Goal: Navigation & Orientation: Understand site structure

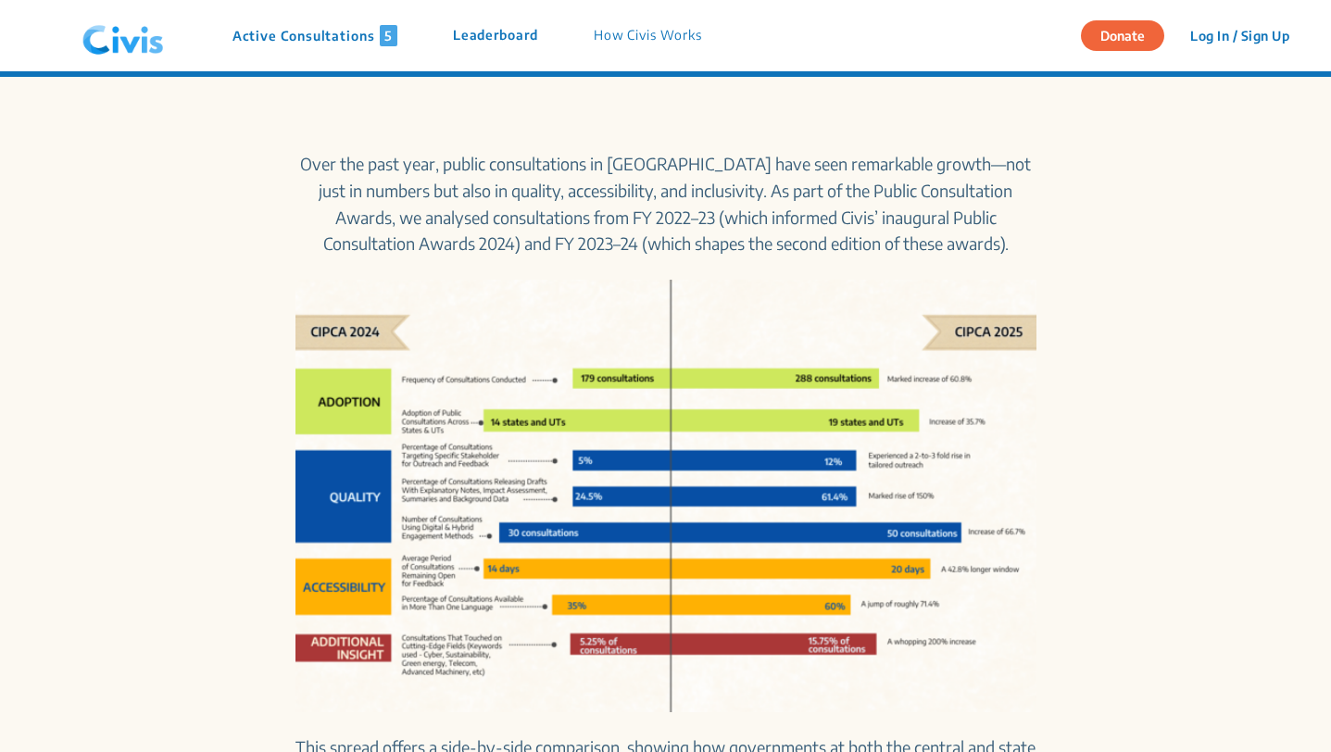
scroll to position [734, 0]
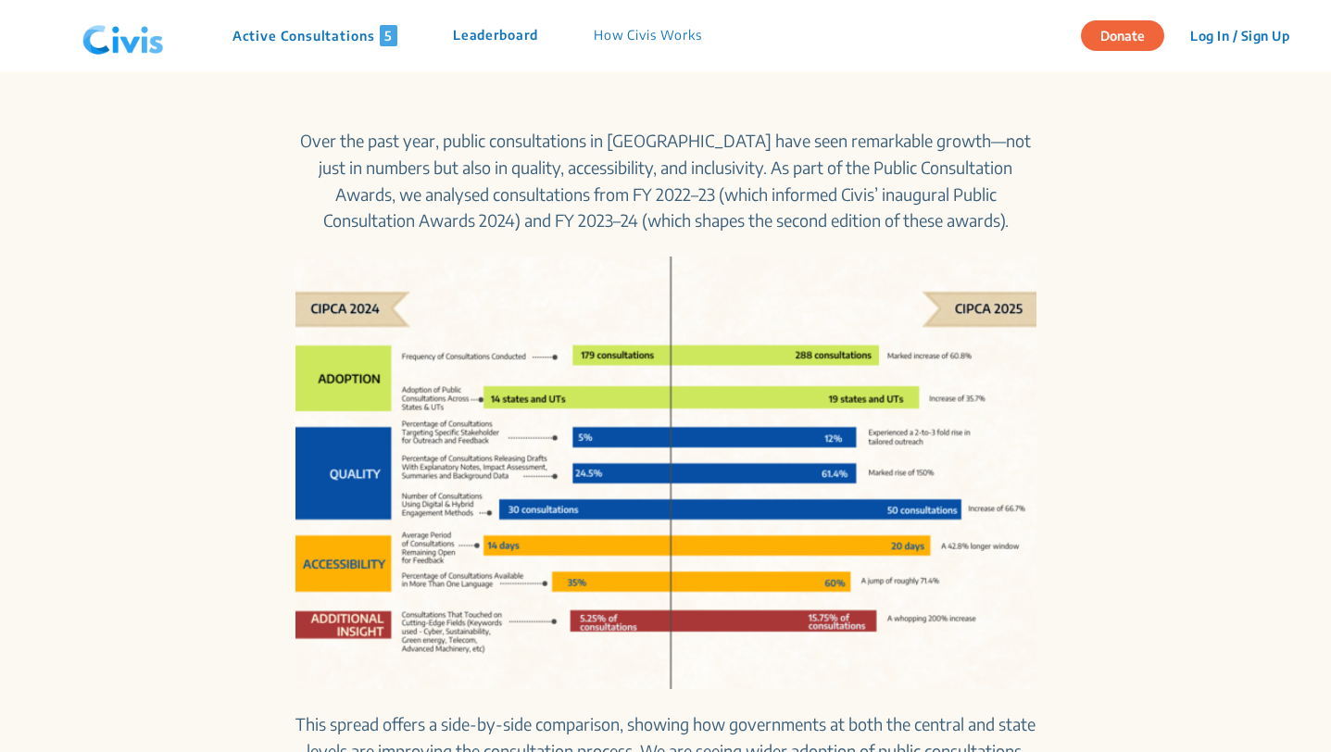
click at [301, 32] on p "Active Consultations 5" at bounding box center [314, 35] width 165 height 21
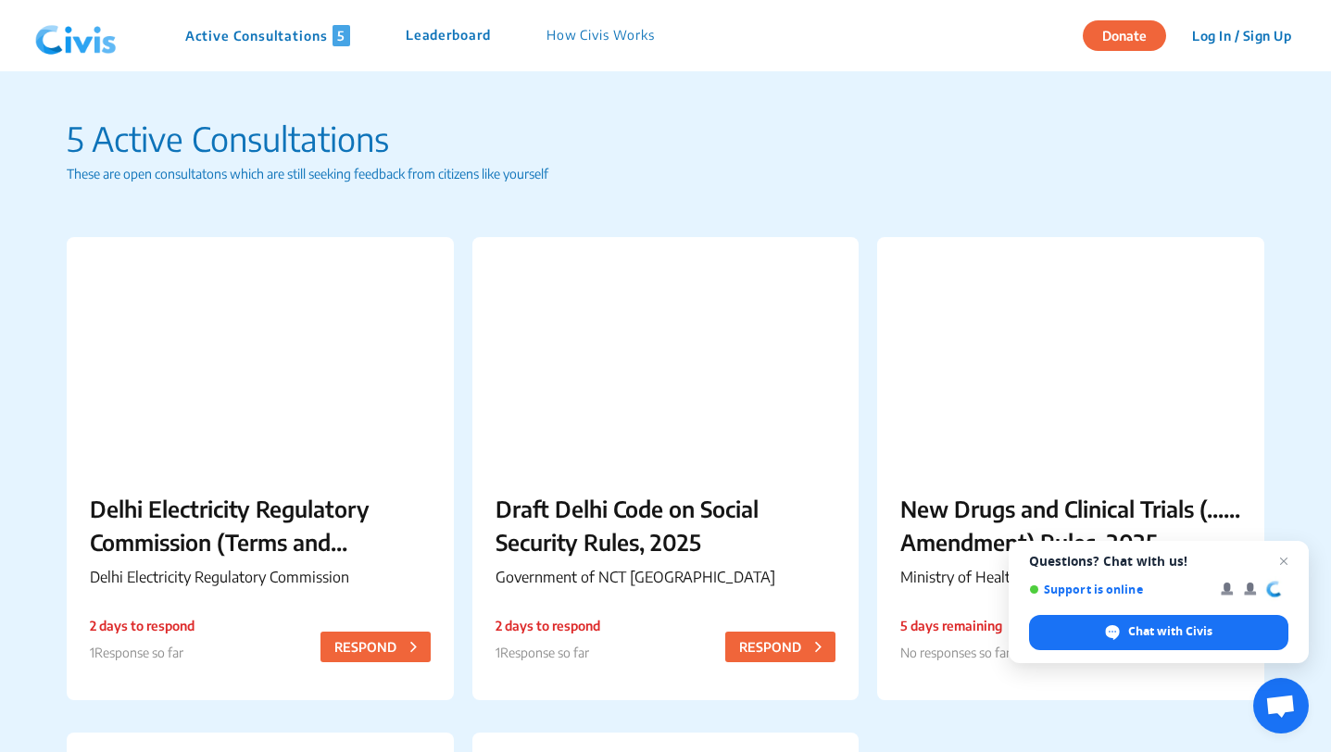
click at [600, 35] on p "How Civis Works" at bounding box center [600, 35] width 108 height 21
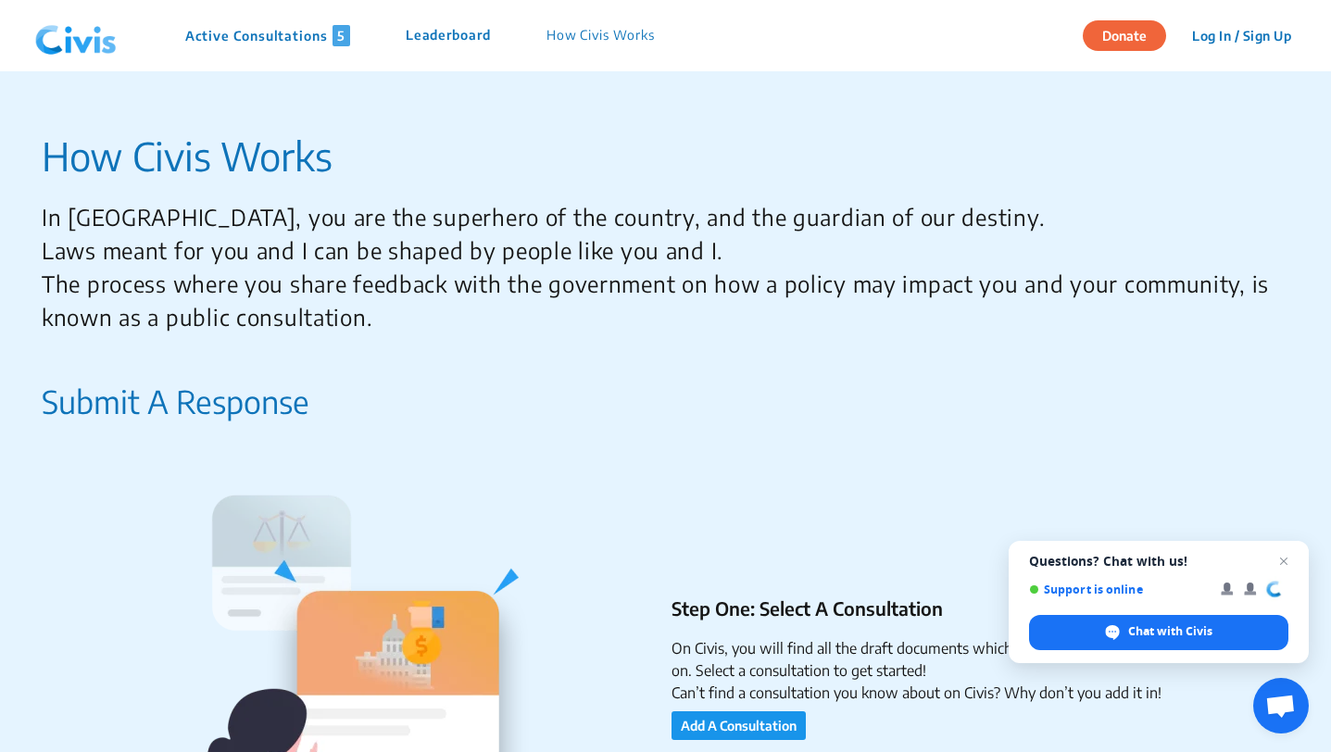
click at [475, 36] on p "Leaderboard" at bounding box center [448, 35] width 85 height 21
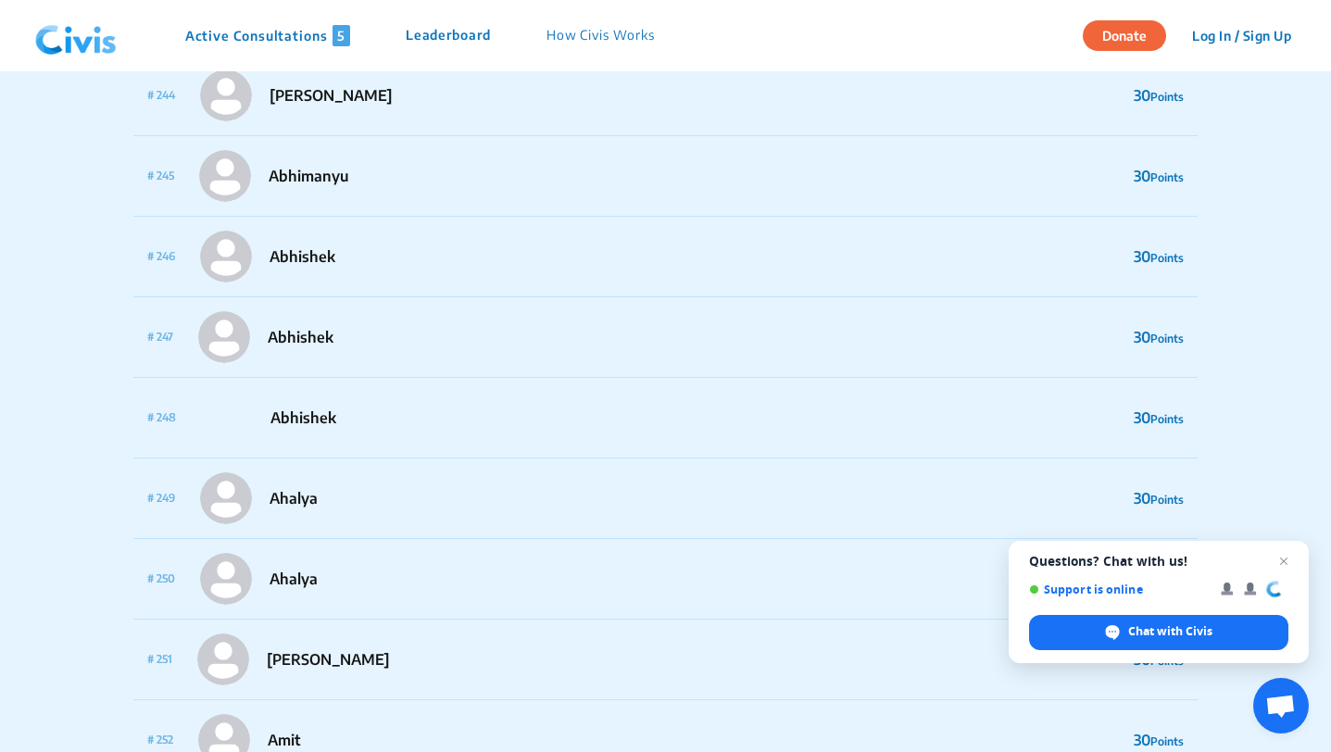
scroll to position [19730, 0]
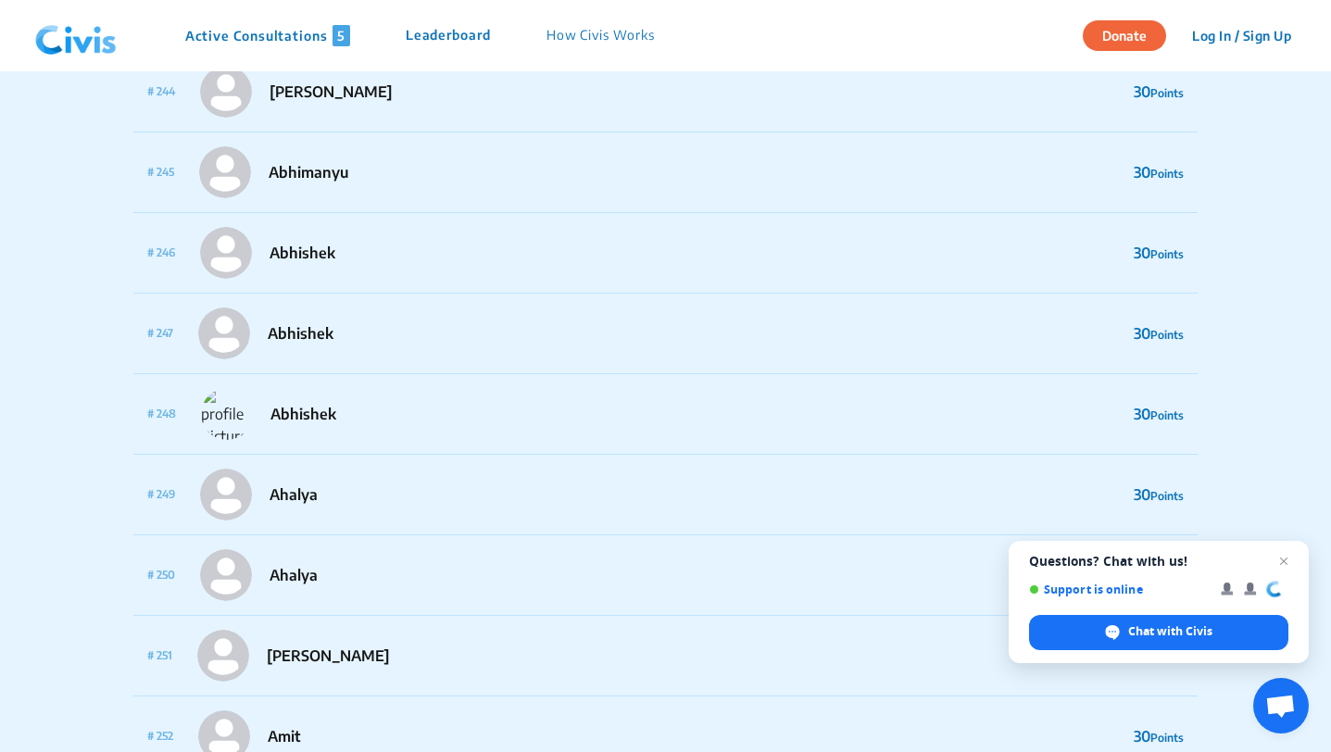
click at [69, 45] on img at bounding box center [76, 36] width 96 height 56
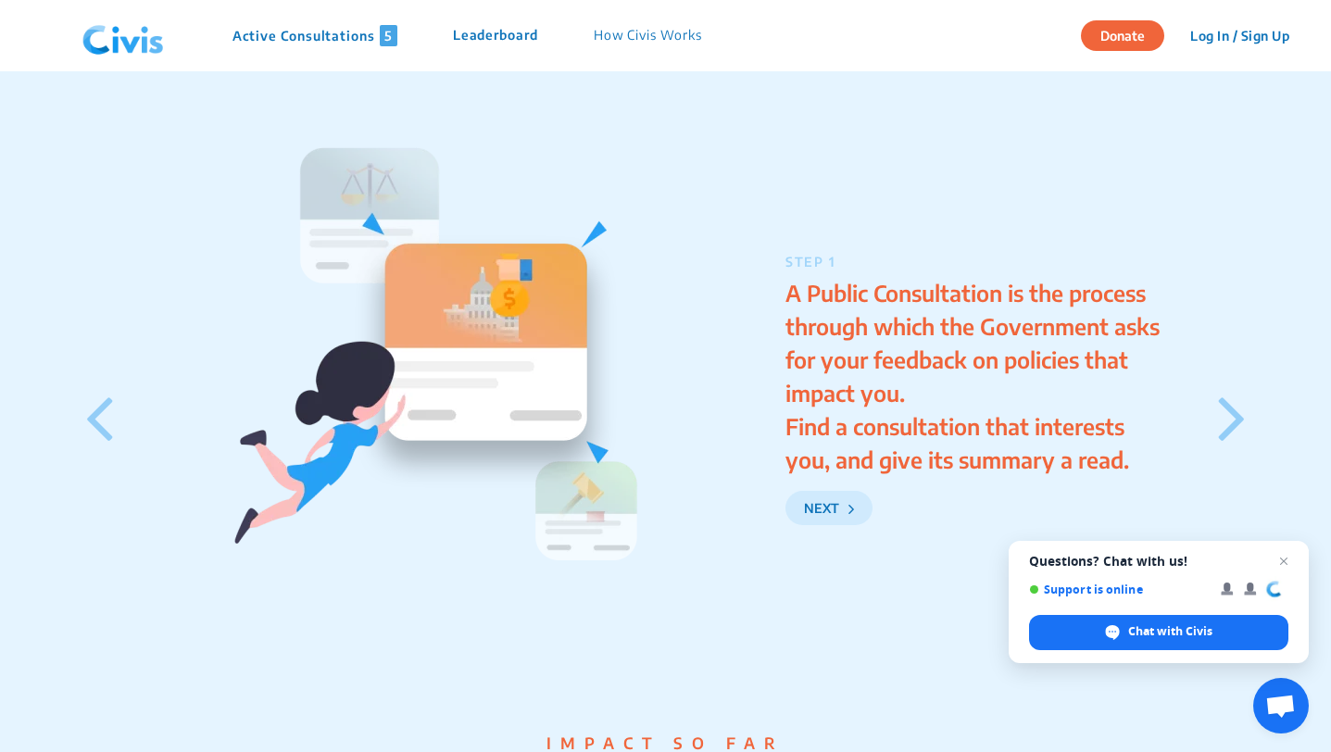
scroll to position [2522, 0]
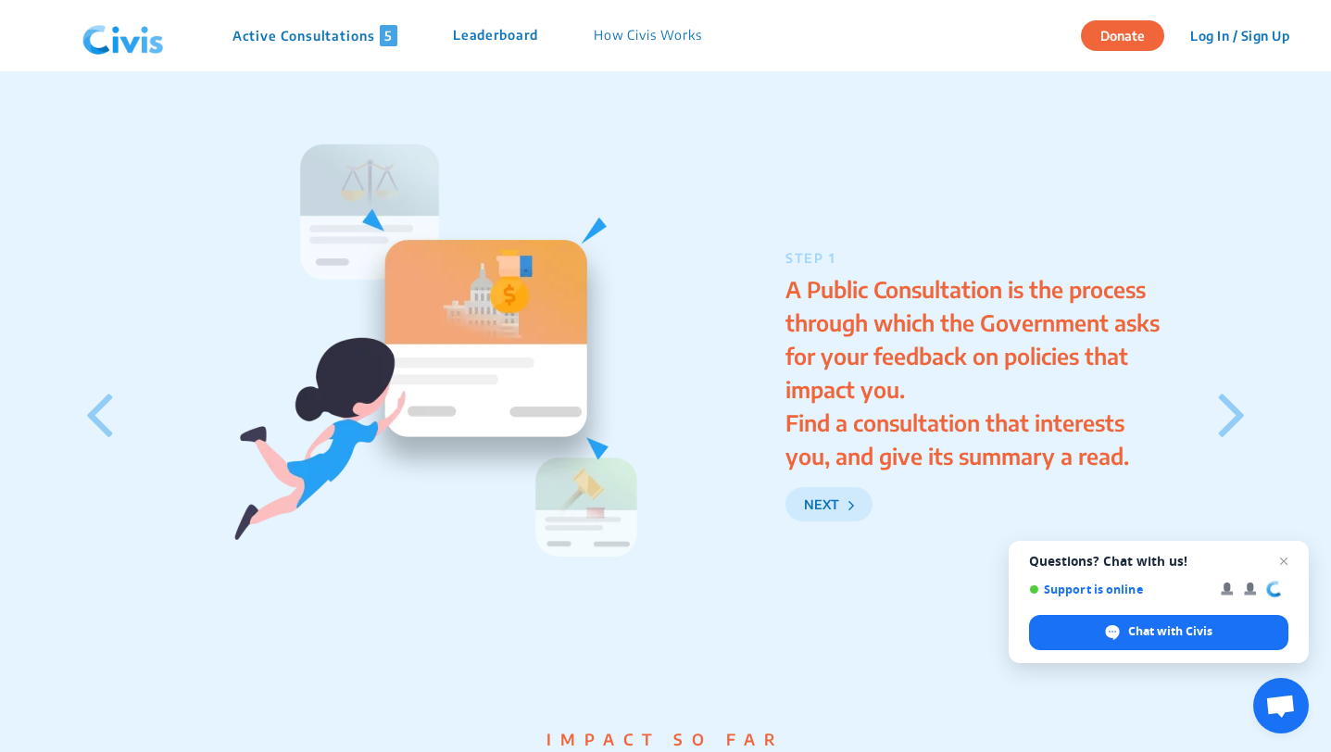
click at [1232, 440] on icon at bounding box center [1232, 413] width 28 height 78
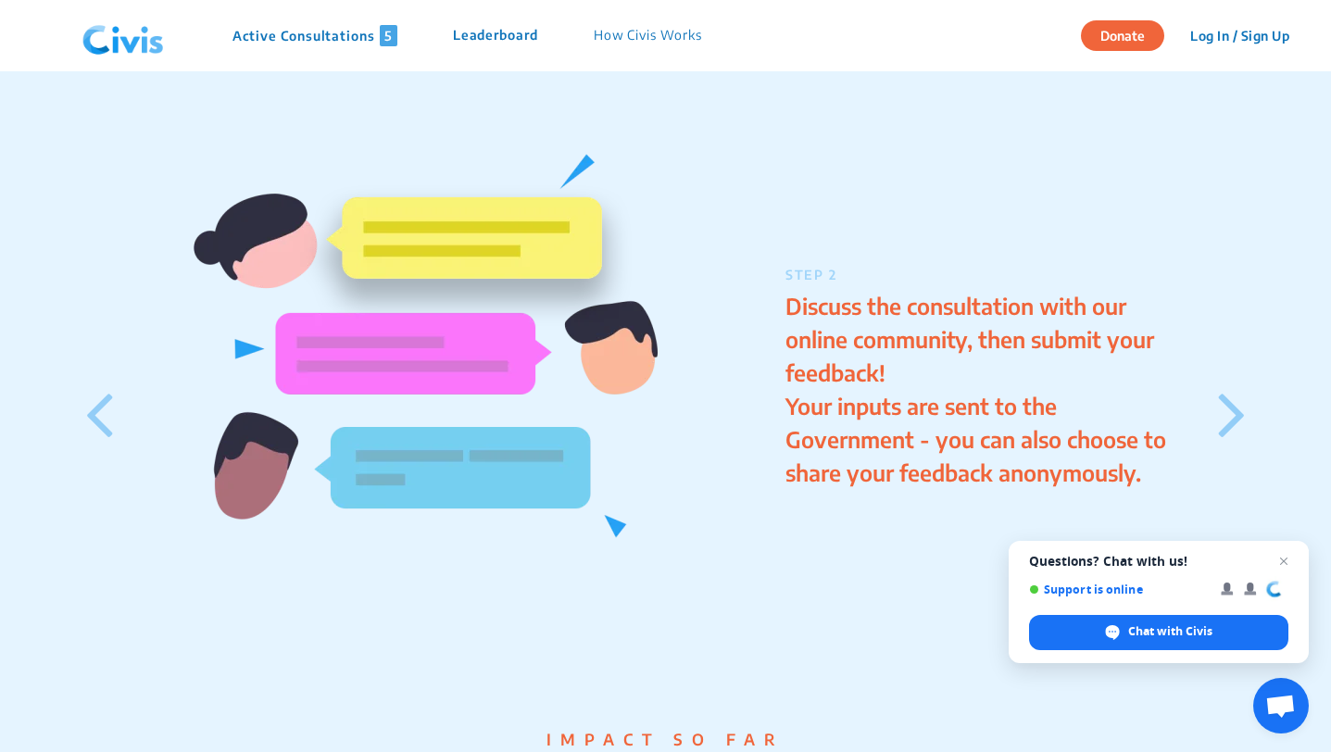
click at [1232, 440] on icon at bounding box center [1232, 413] width 28 height 78
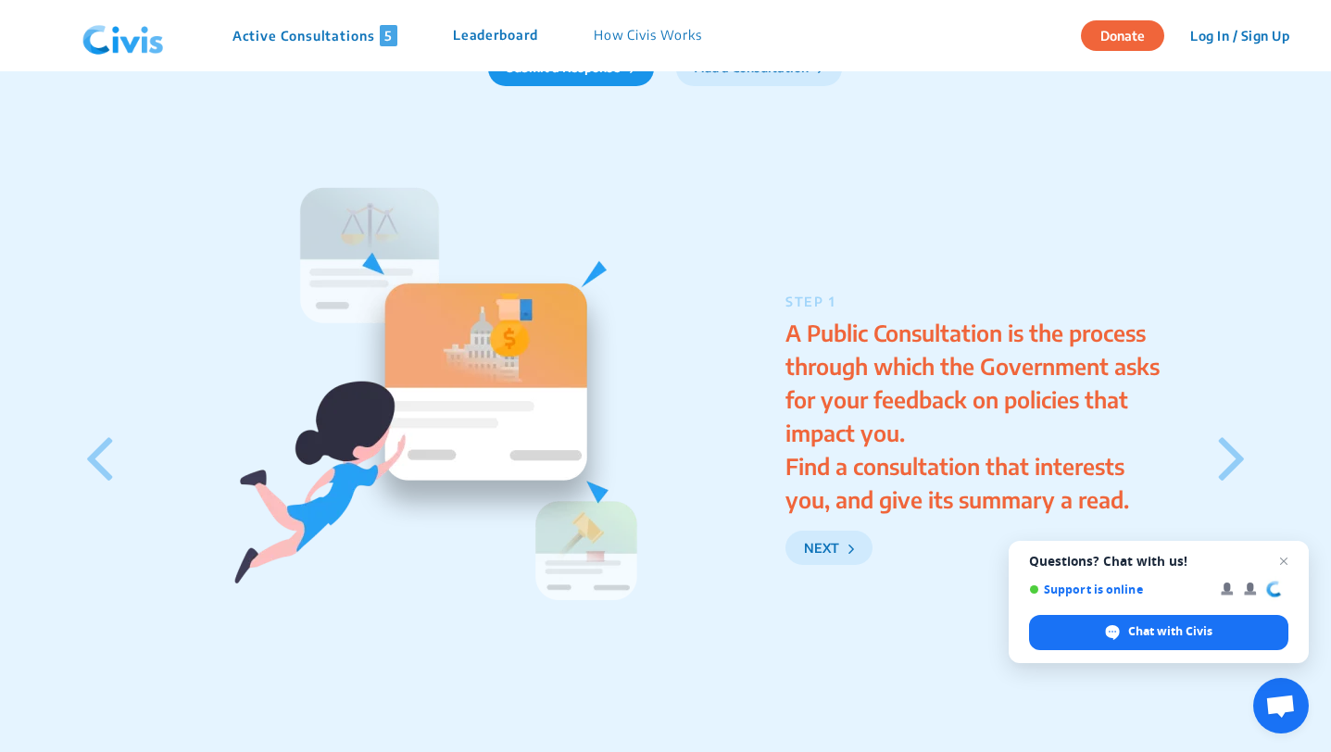
scroll to position [2566, 0]
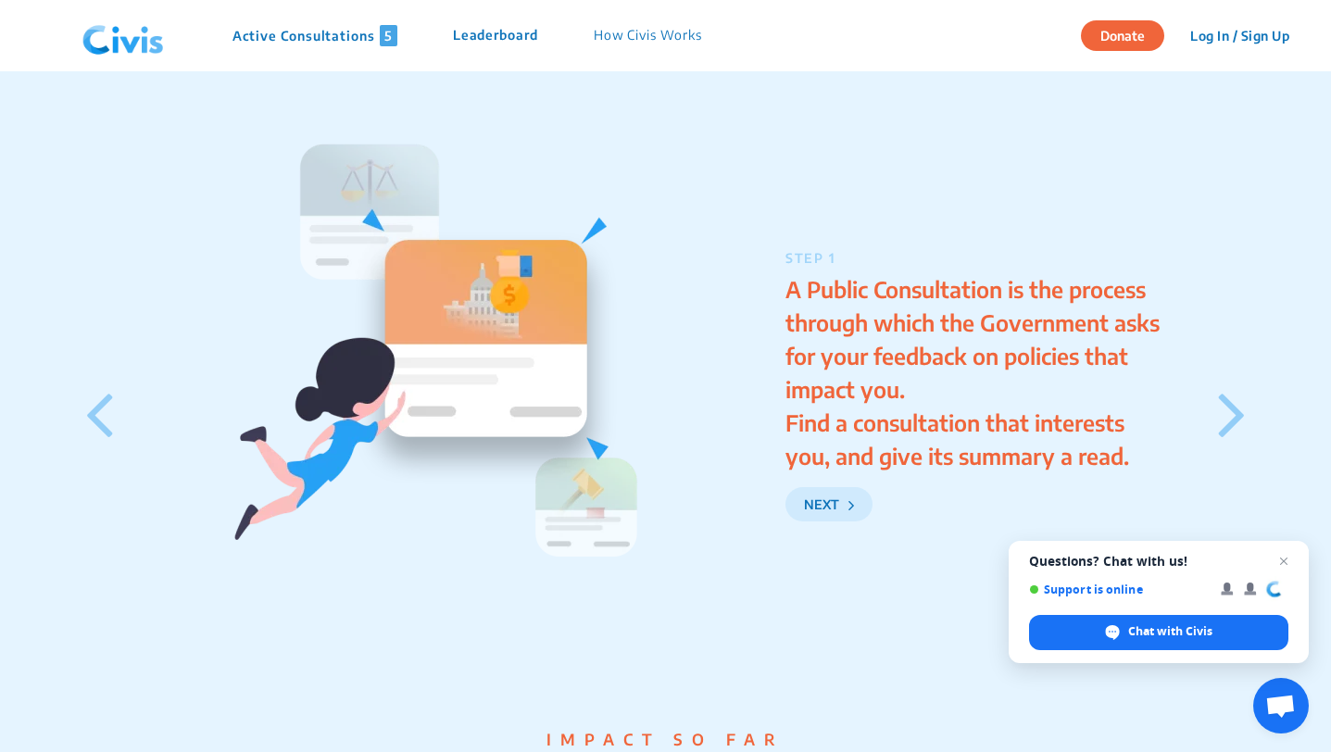
click at [1232, 440] on icon at bounding box center [1232, 413] width 28 height 78
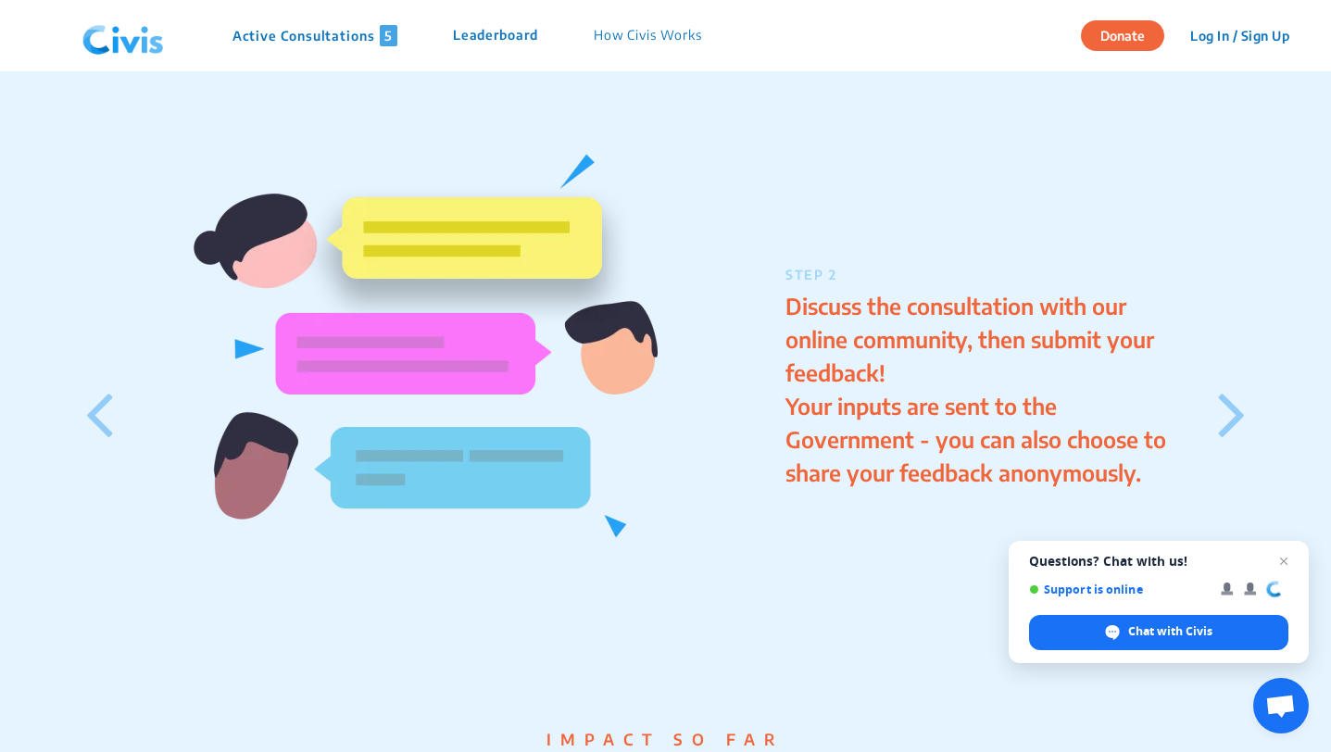
scroll to position [0, 0]
